Goal: Task Accomplishment & Management: Complete application form

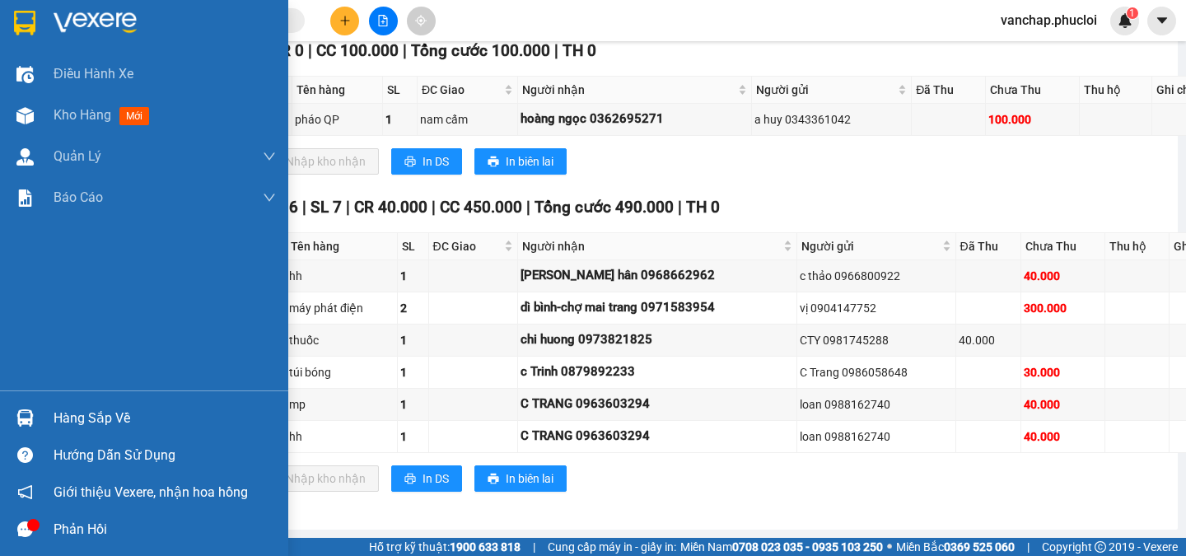
click at [35, 20] on div at bounding box center [25, 22] width 29 height 29
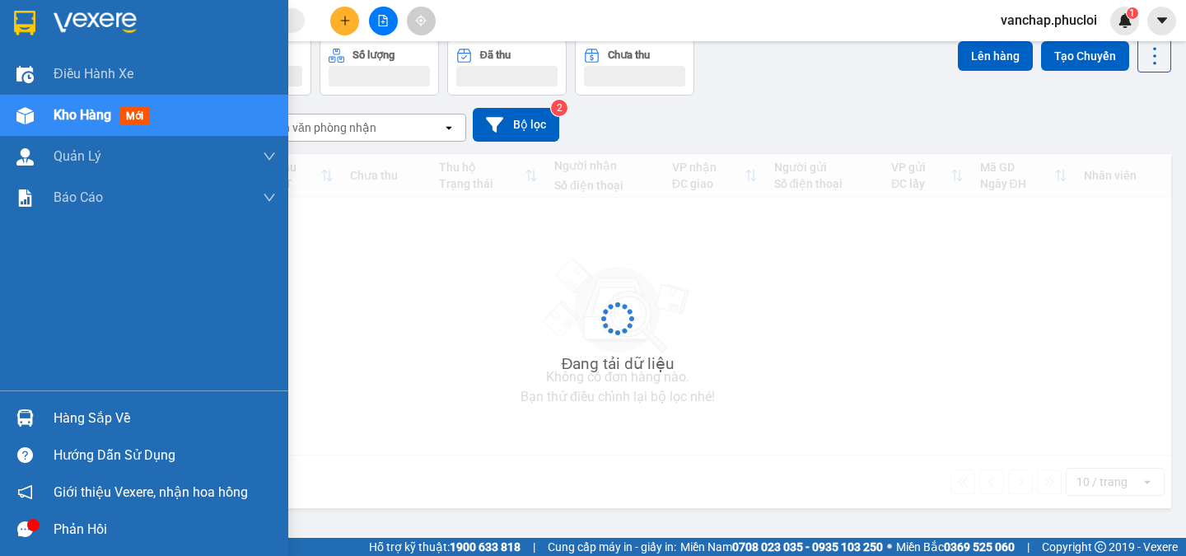
scroll to position [76, 0]
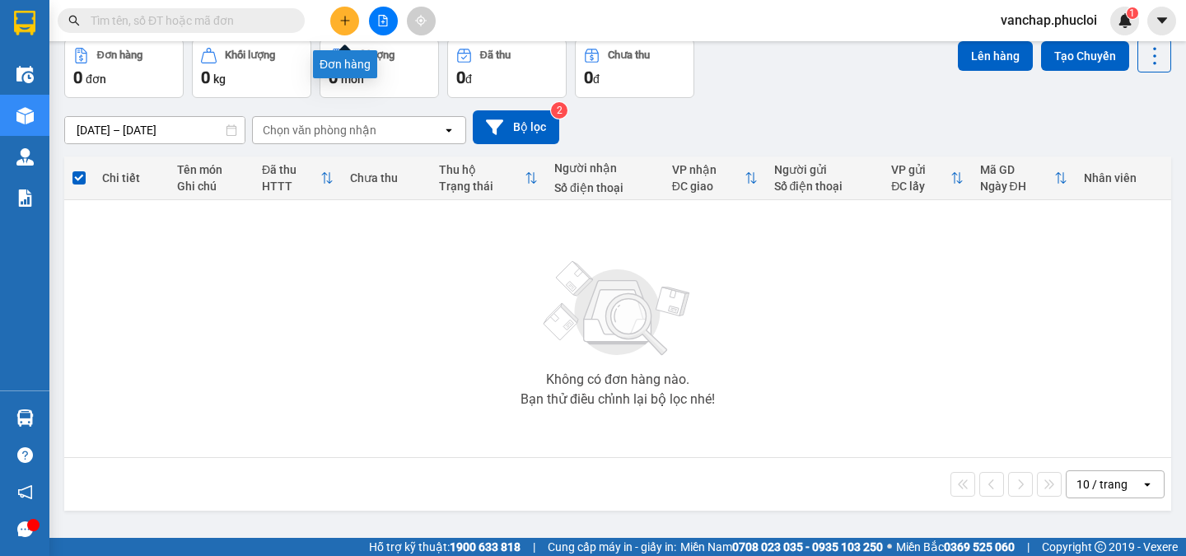
click at [343, 21] on icon "plus" at bounding box center [345, 21] width 12 height 12
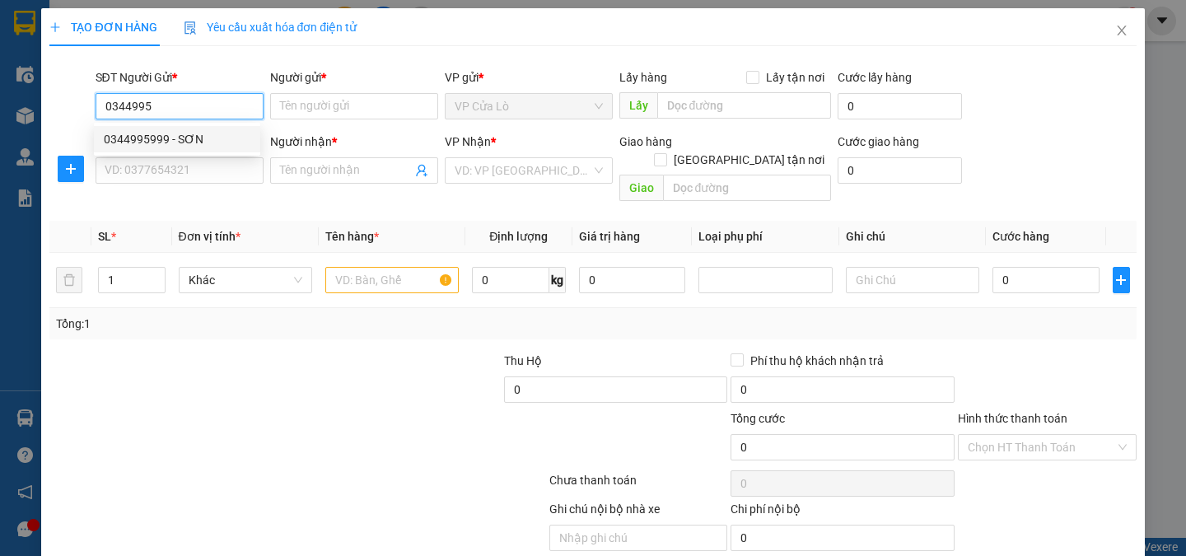
click at [171, 140] on div "0344995999 - SƠN" at bounding box center [177, 139] width 147 height 18
type input "0344995999"
type input "SƠN"
type input "0344995999"
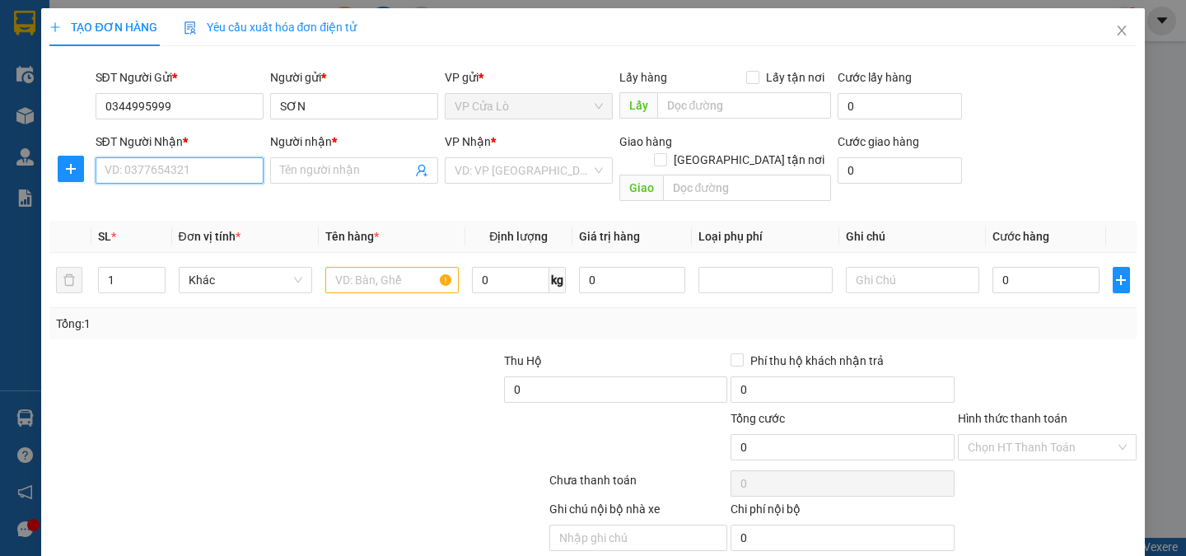
click at [195, 169] on input "SĐT Người Nhận *" at bounding box center [180, 170] width 168 height 26
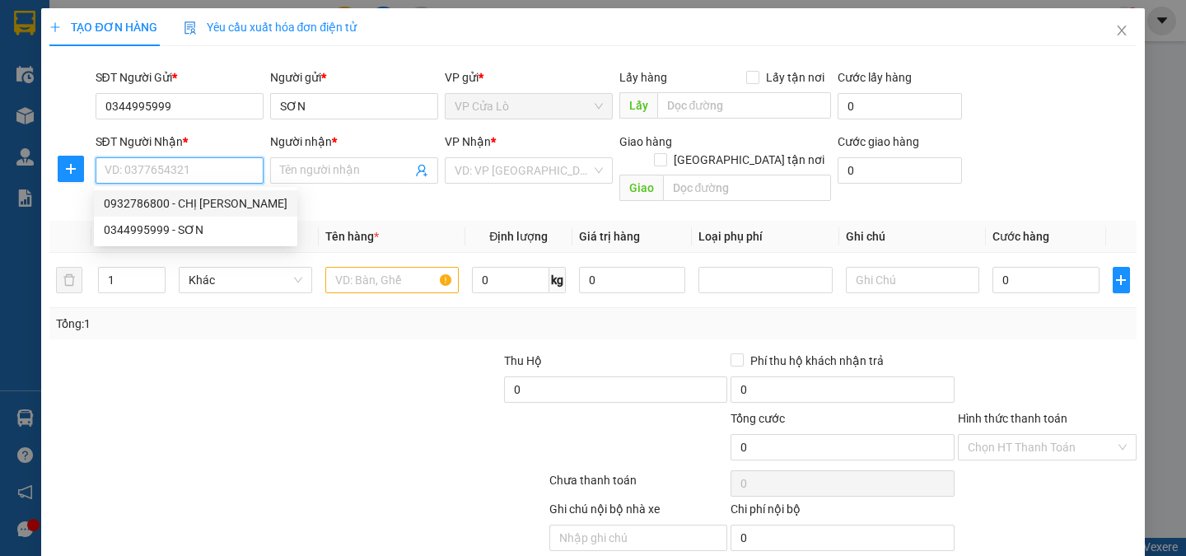
click at [210, 201] on div "0932786800 - CHỊ [PERSON_NAME]" at bounding box center [196, 203] width 184 height 18
type input "0932786800"
type input "CHỊ [PERSON_NAME]"
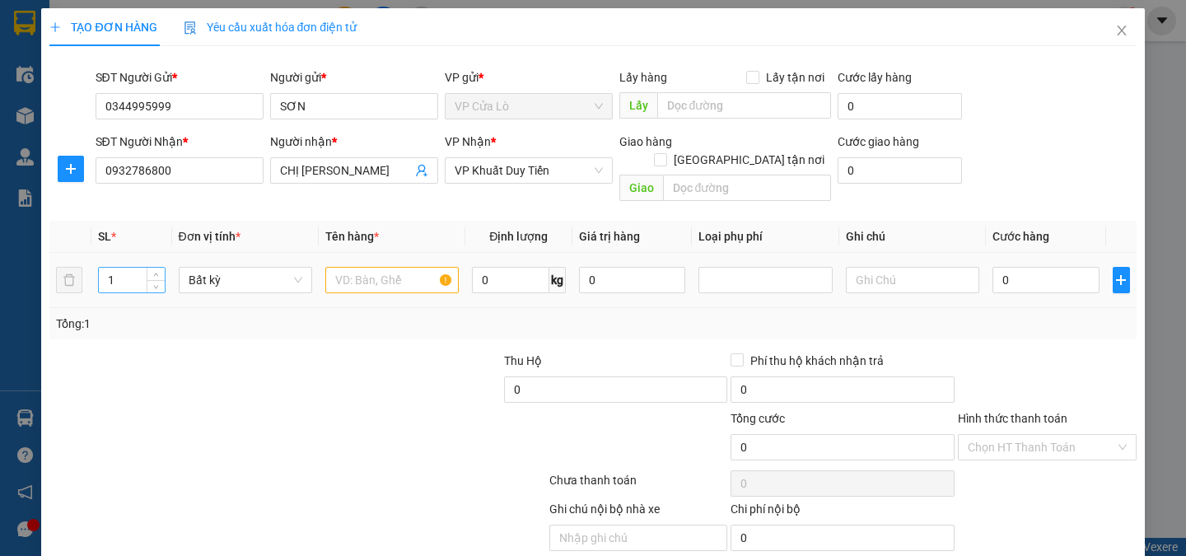
click at [119, 268] on input "1" at bounding box center [131, 280] width 65 height 25
type input "4"
click at [361, 267] on input "text" at bounding box center [391, 280] width 133 height 26
type input "hsan"
click at [498, 267] on input "0" at bounding box center [510, 280] width 77 height 26
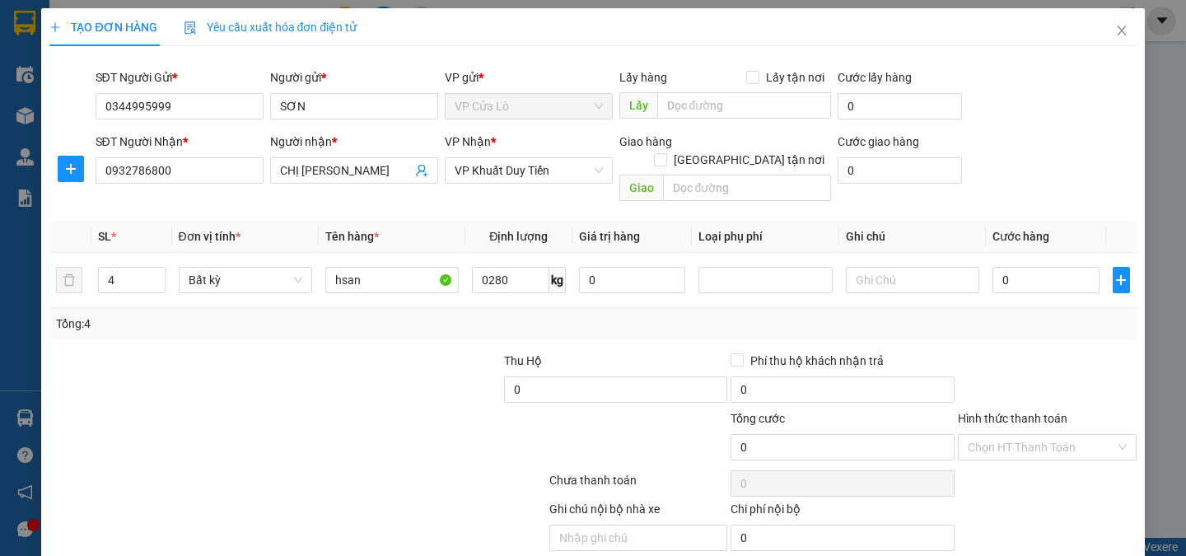
click at [427, 360] on div at bounding box center [388, 381] width 227 height 58
type input "280"
click at [427, 360] on div at bounding box center [388, 381] width 227 height 58
type input "790.000"
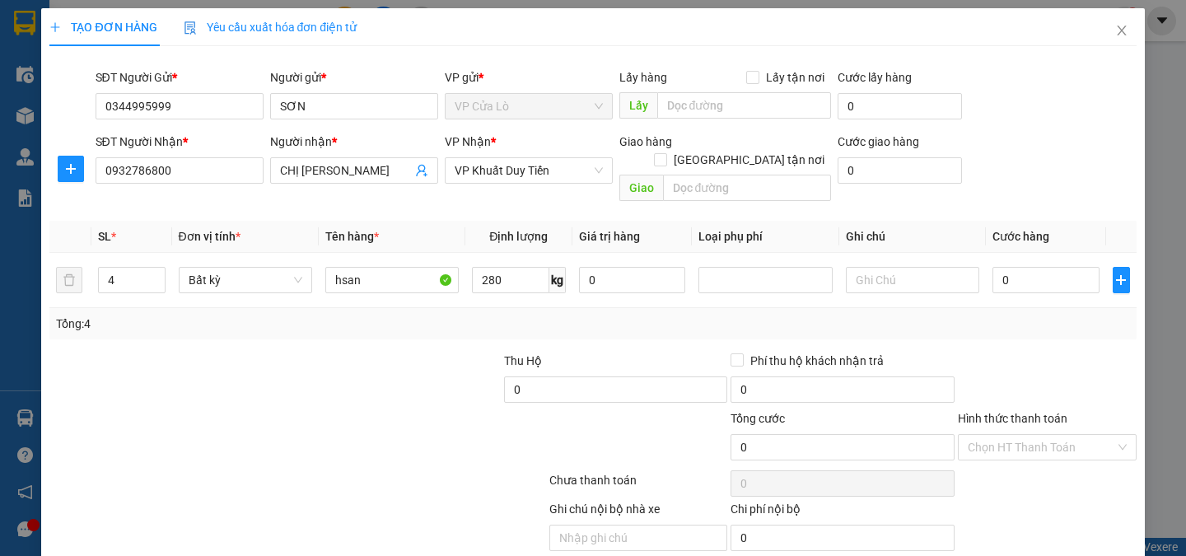
type input "790.000"
click at [1008, 267] on input "790.000" at bounding box center [1046, 280] width 107 height 26
click at [1005, 267] on input "790.000" at bounding box center [1046, 280] width 107 height 26
click at [1012, 267] on input "790.000" at bounding box center [1046, 280] width 107 height 26
